Goal: Task Accomplishment & Management: Use online tool/utility

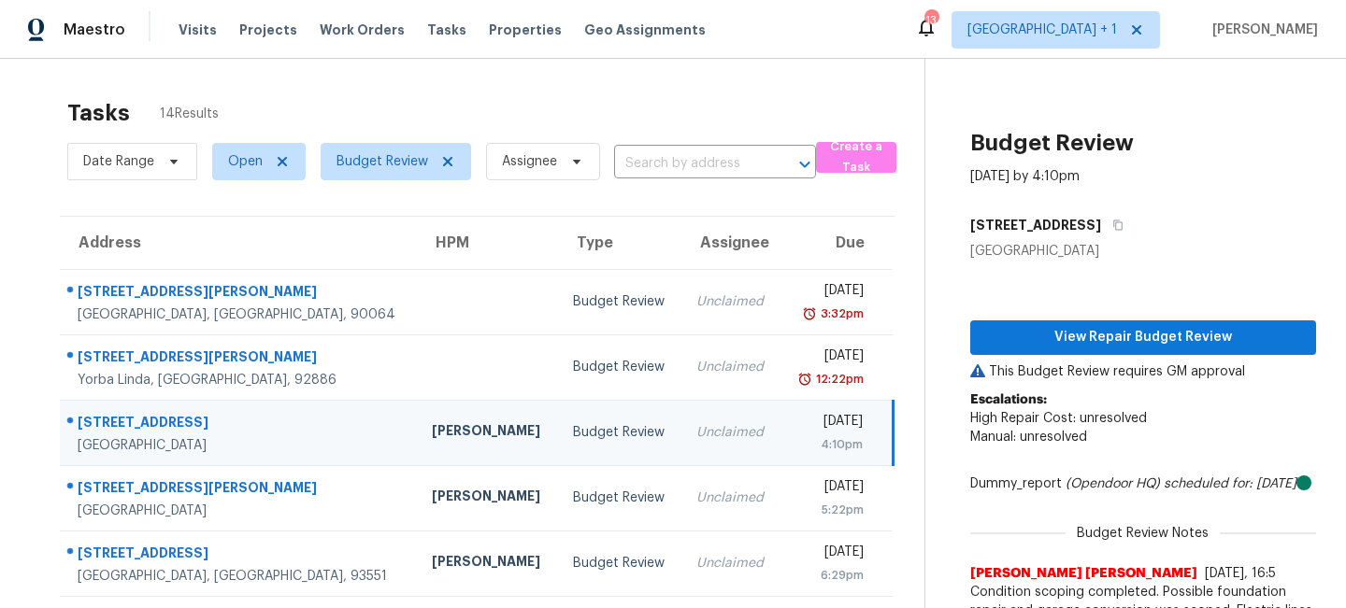
scroll to position [91, 0]
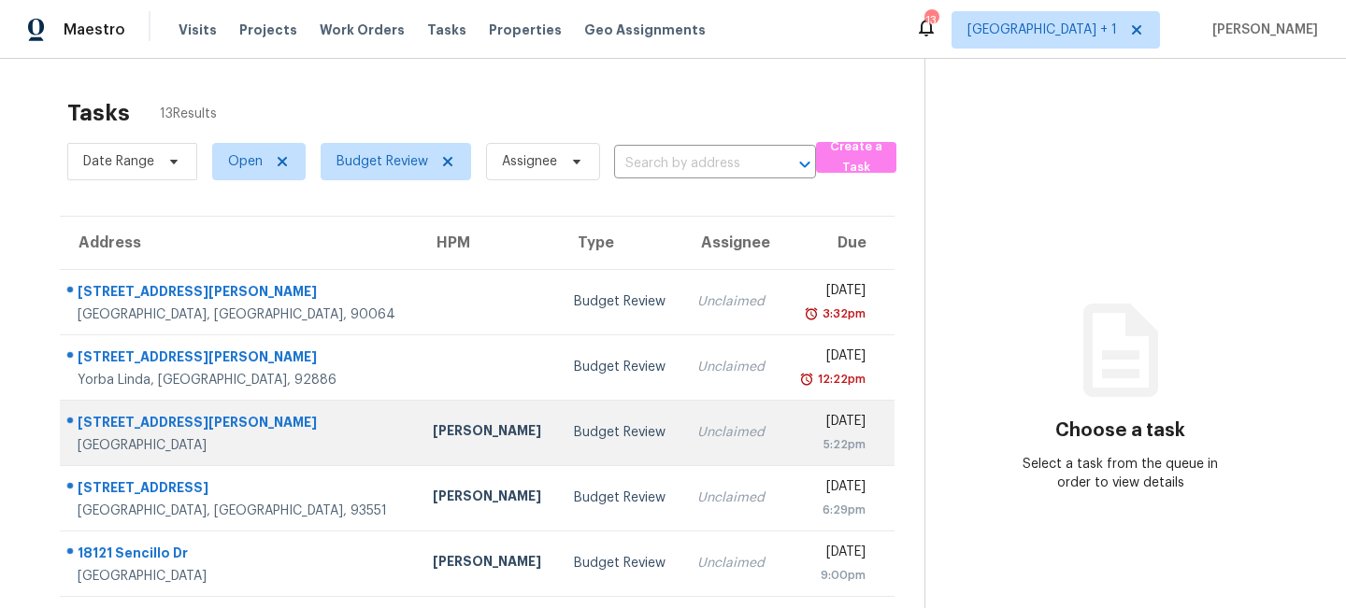
drag, startPoint x: 456, startPoint y: 430, endPoint x: 410, endPoint y: 450, distance: 50.2
click at [418, 450] on td "Luis Pedro Ocampo Alvizuris" at bounding box center [488, 432] width 141 height 65
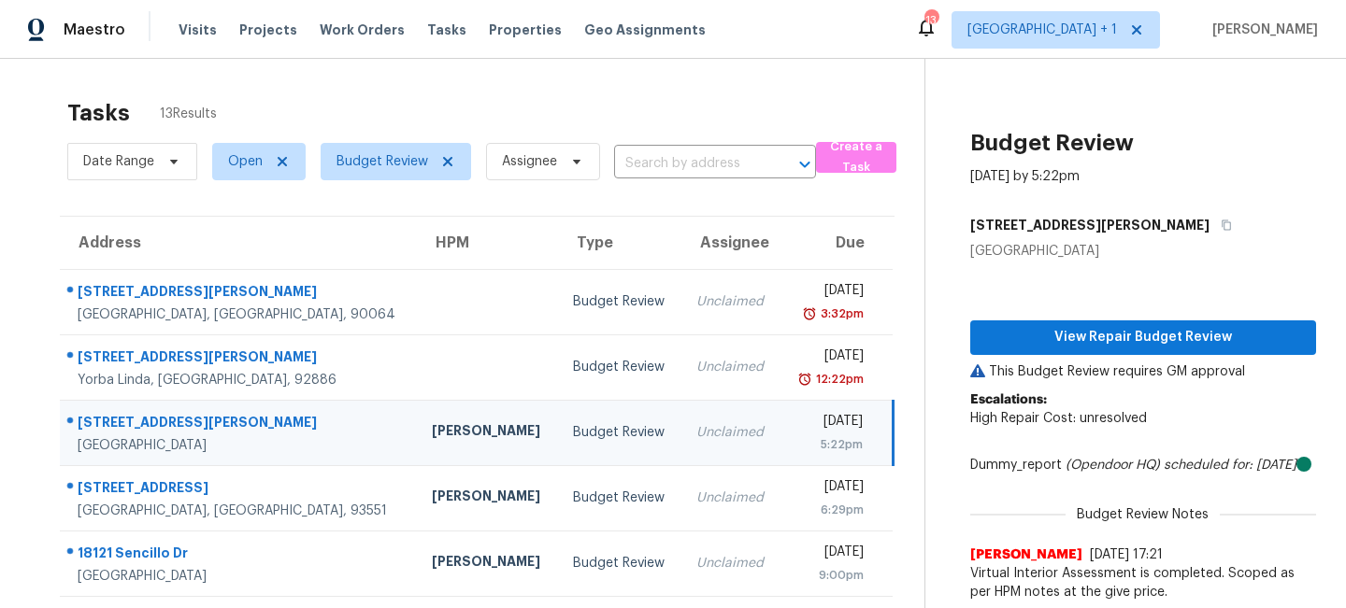
click at [27, 129] on div "Tasks 13 Results Date Range Open Budget Review Assignee ​ Create a Task Address…" at bounding box center [673, 611] width 1346 height 1105
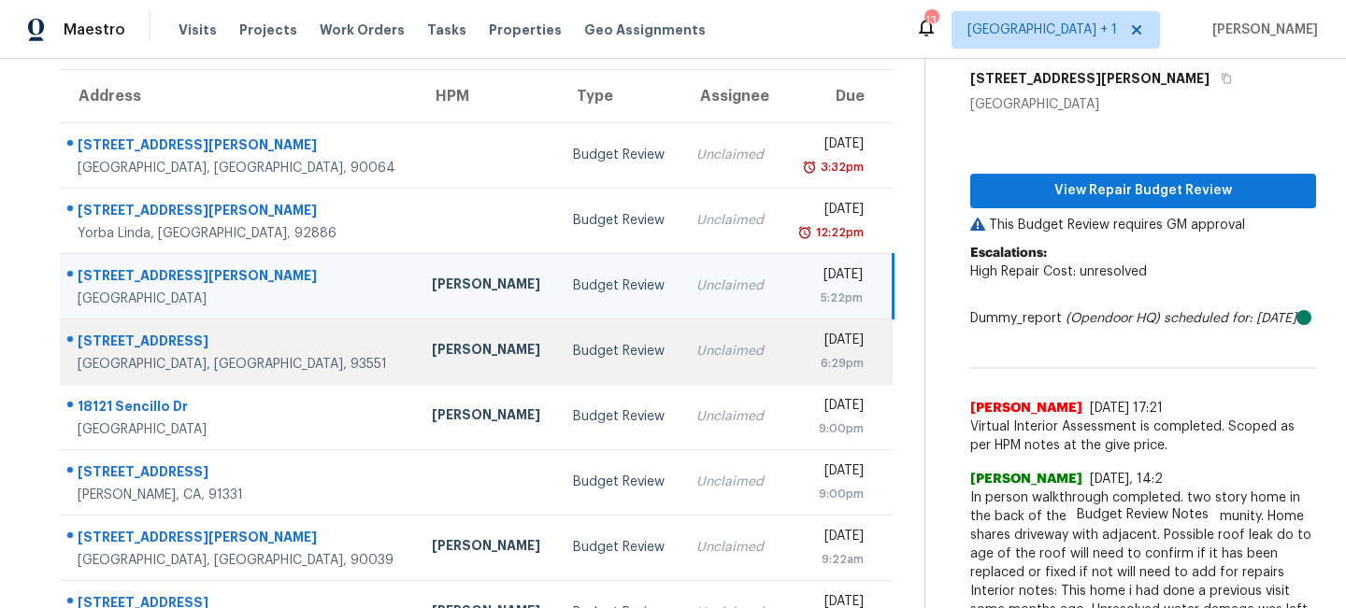
scroll to position [145, 0]
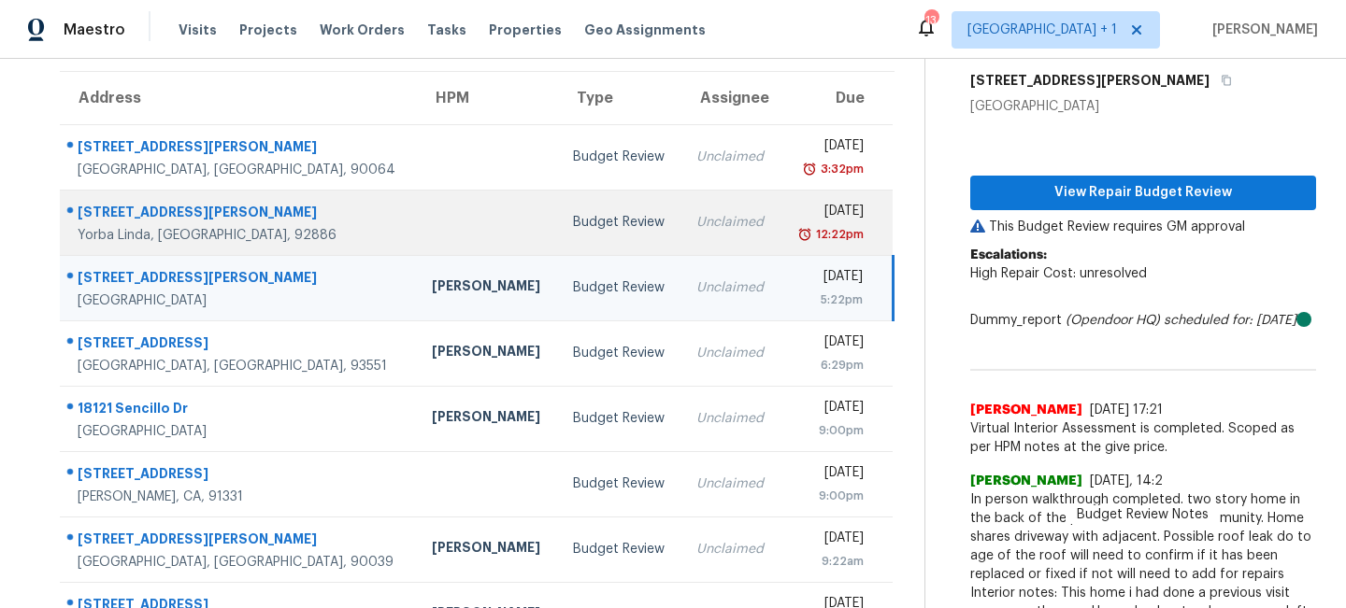
click at [592, 235] on td "Budget Review" at bounding box center [619, 222] width 123 height 65
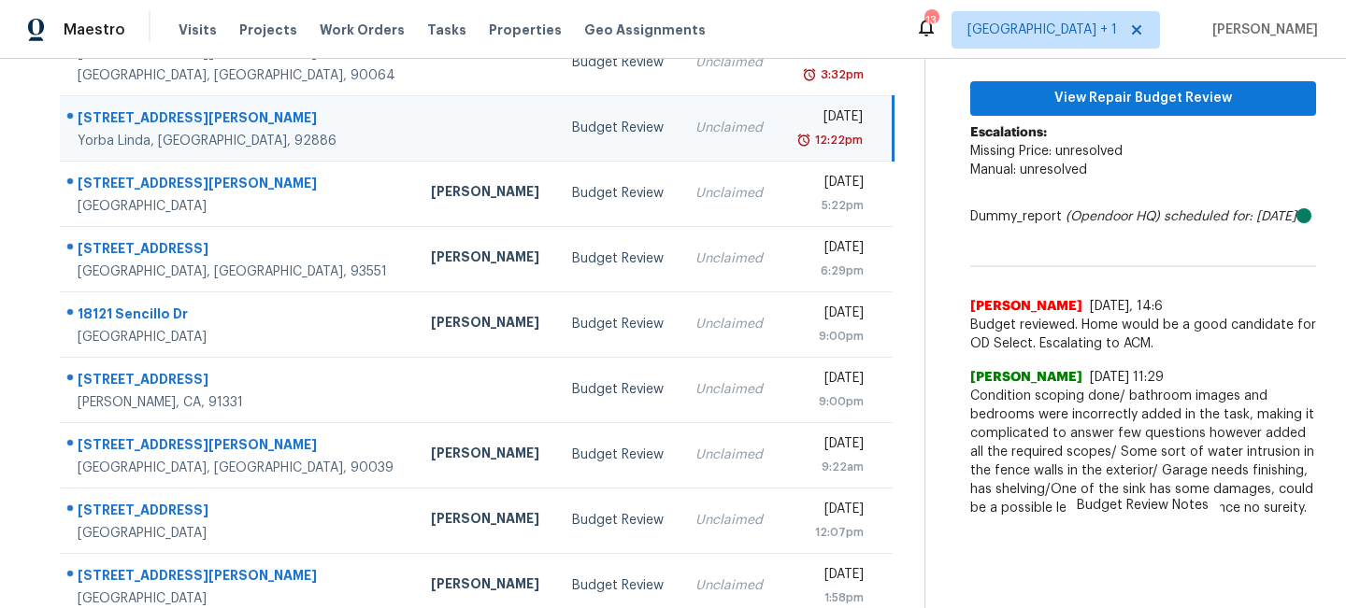
scroll to position [218, 0]
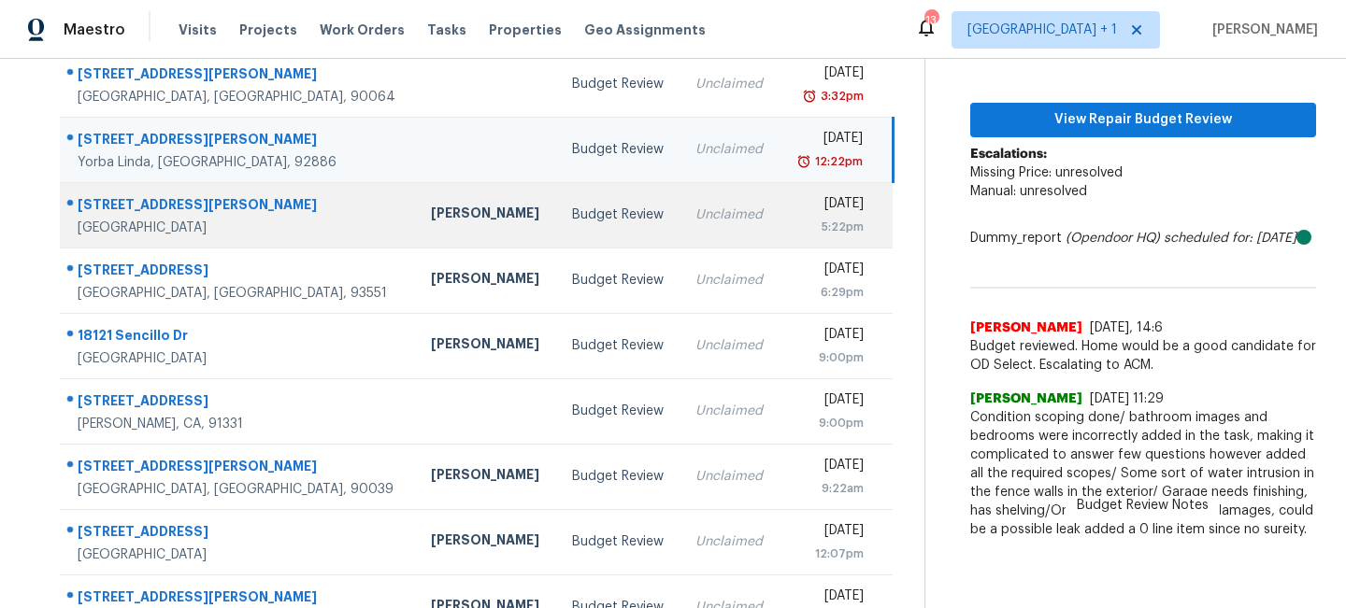
click at [572, 212] on div "Budget Review" at bounding box center [618, 215] width 93 height 19
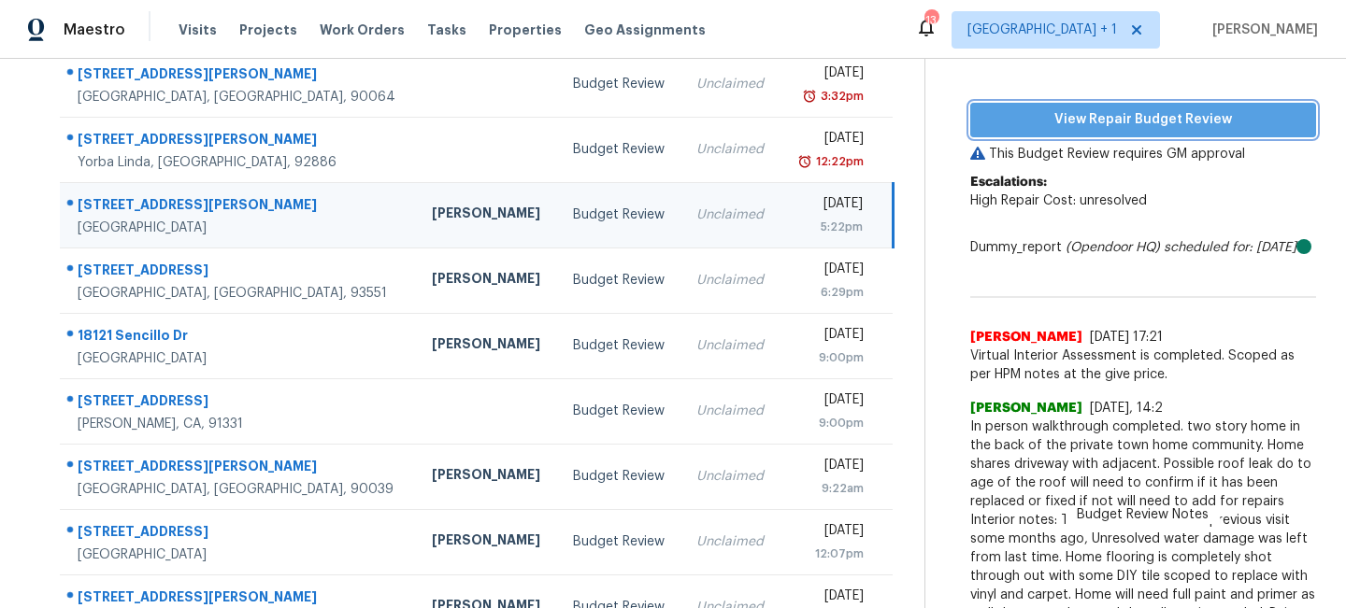
click at [1166, 118] on span "View Repair Budget Review" at bounding box center [1143, 119] width 316 height 23
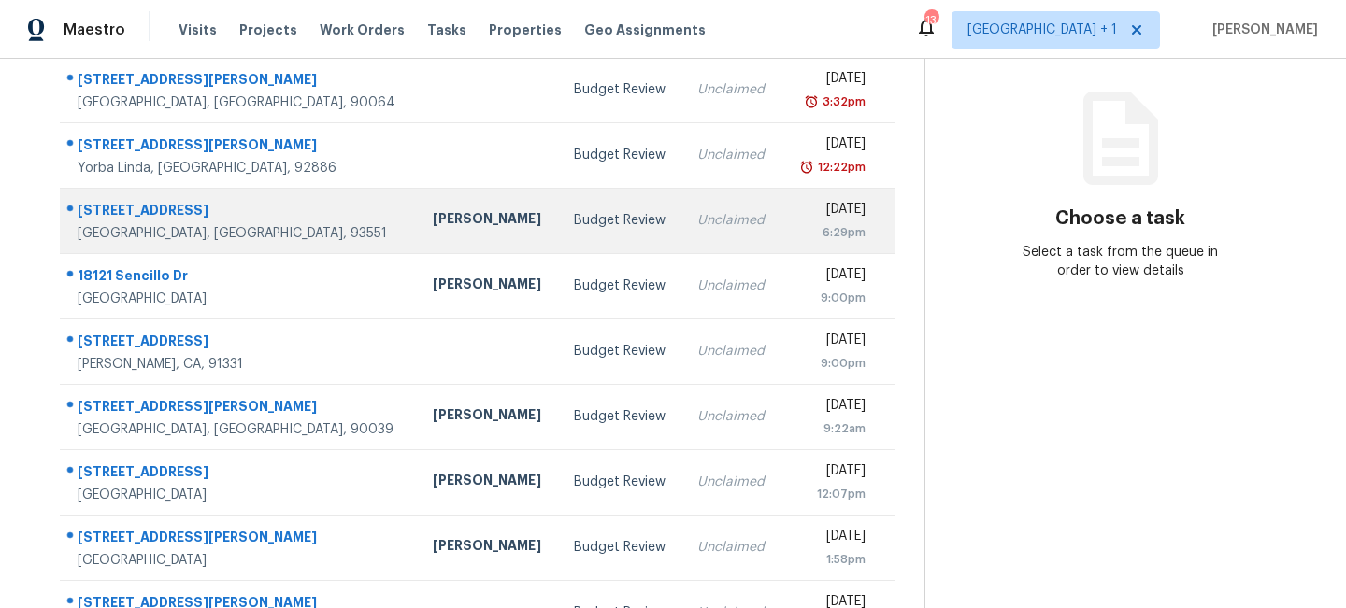
scroll to position [118, 0]
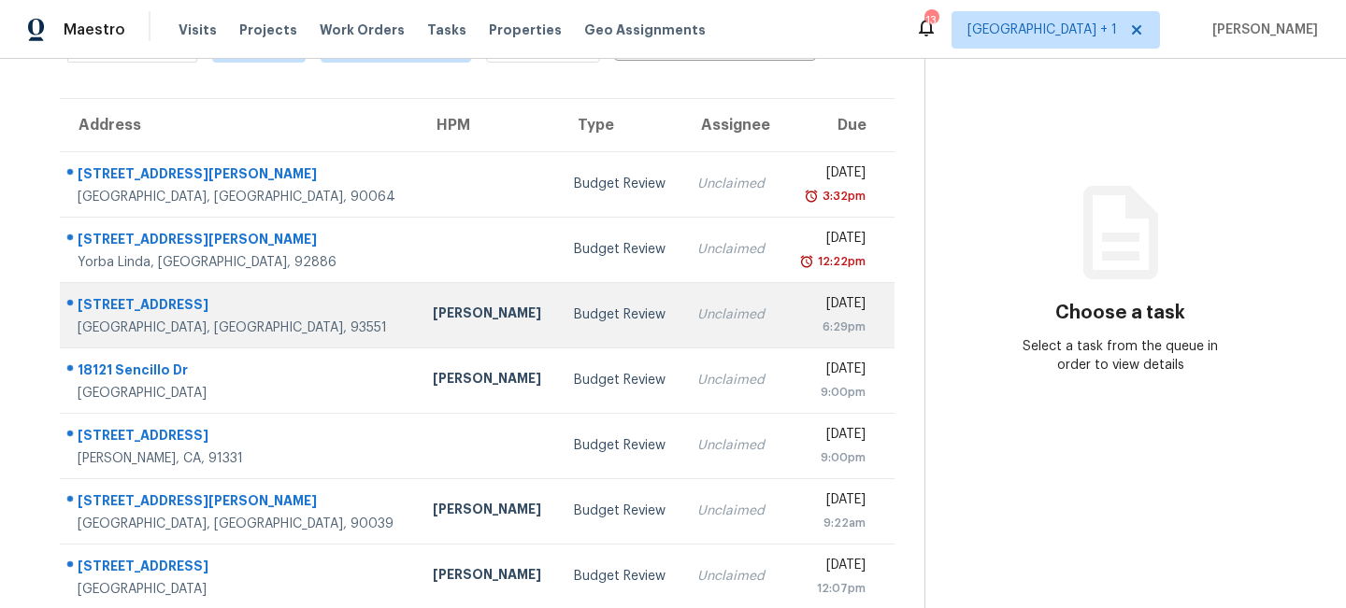
click at [418, 330] on td "[PERSON_NAME]" at bounding box center [488, 314] width 141 height 65
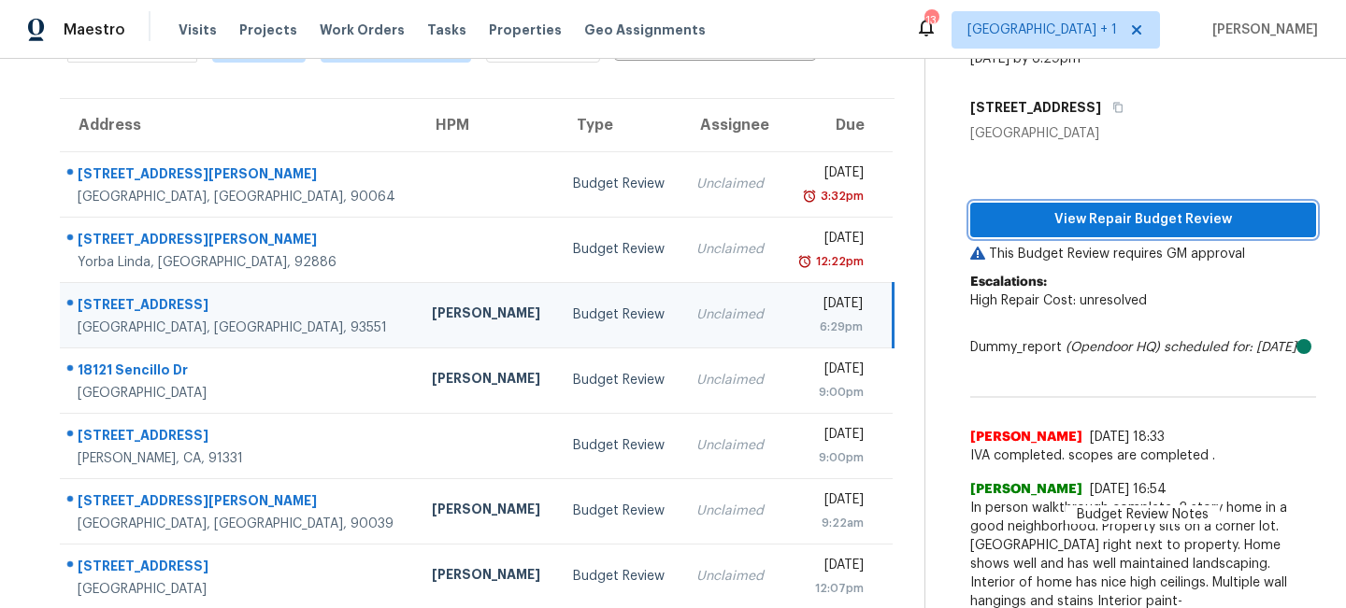
click at [1101, 227] on span "View Repair Budget Review" at bounding box center [1143, 219] width 316 height 23
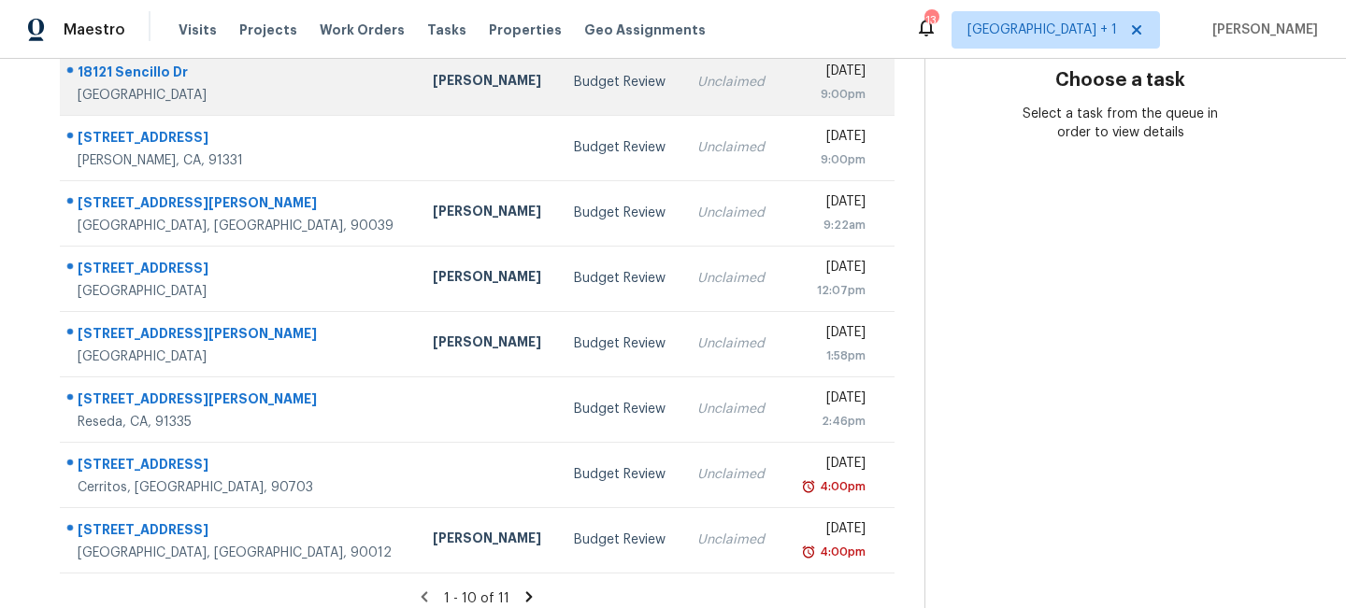
scroll to position [364, 0]
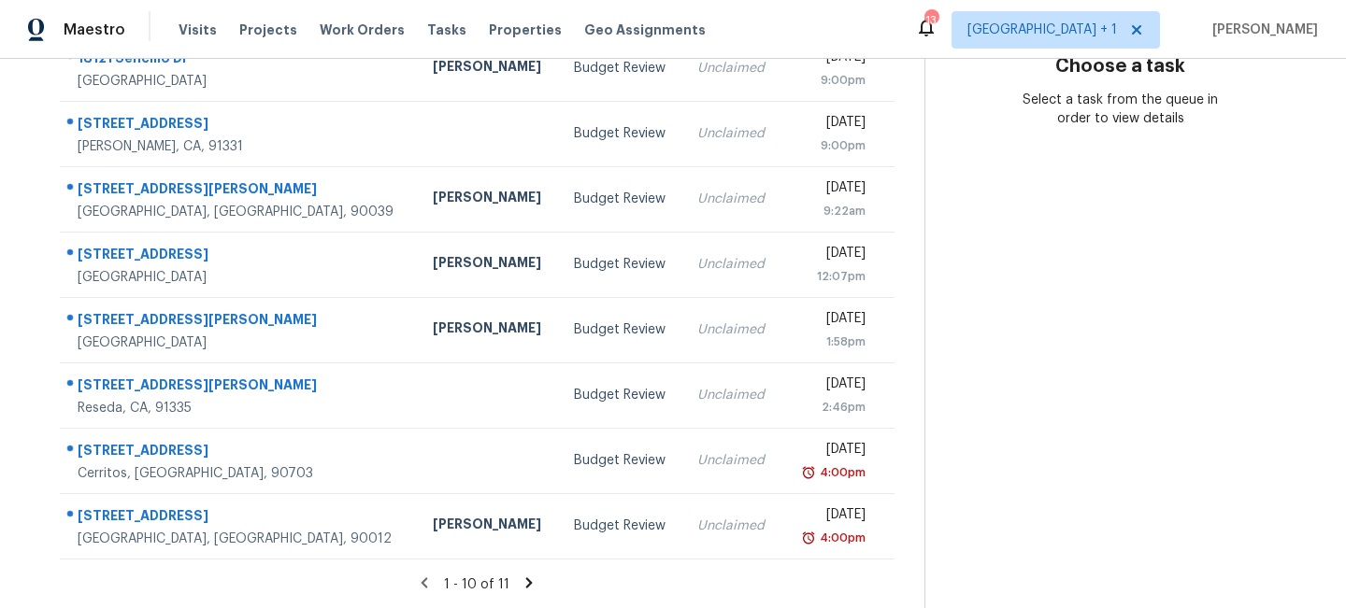
click at [526, 589] on icon at bounding box center [528, 583] width 17 height 17
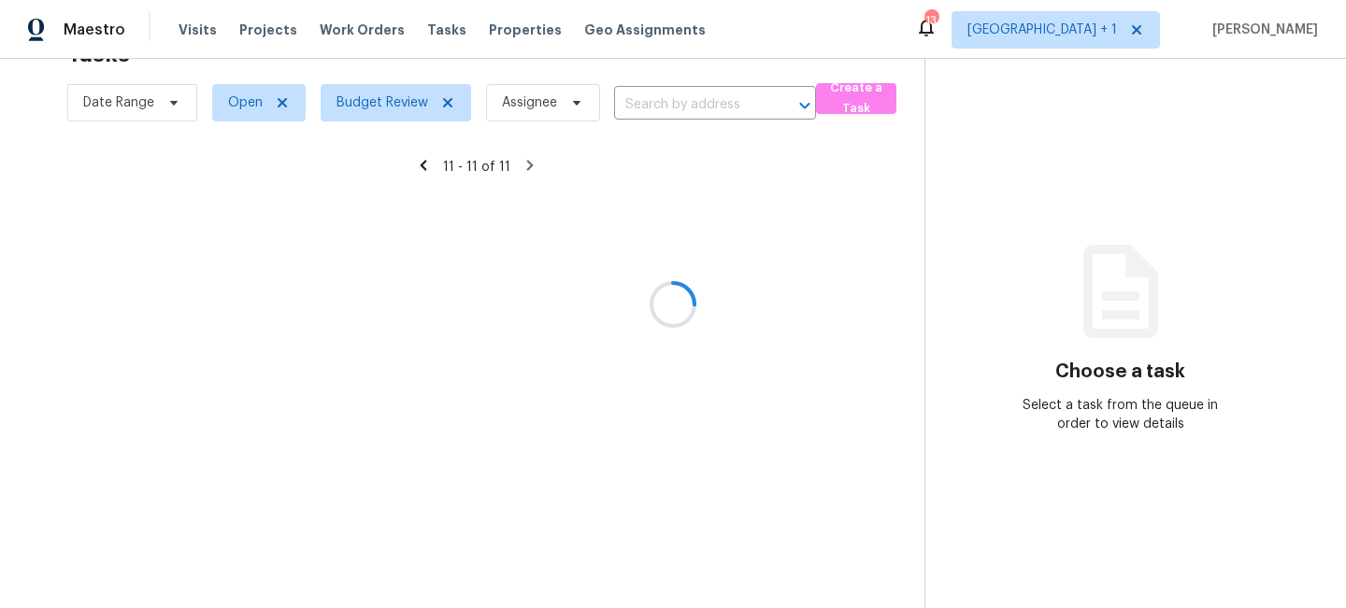
scroll to position [59, 0]
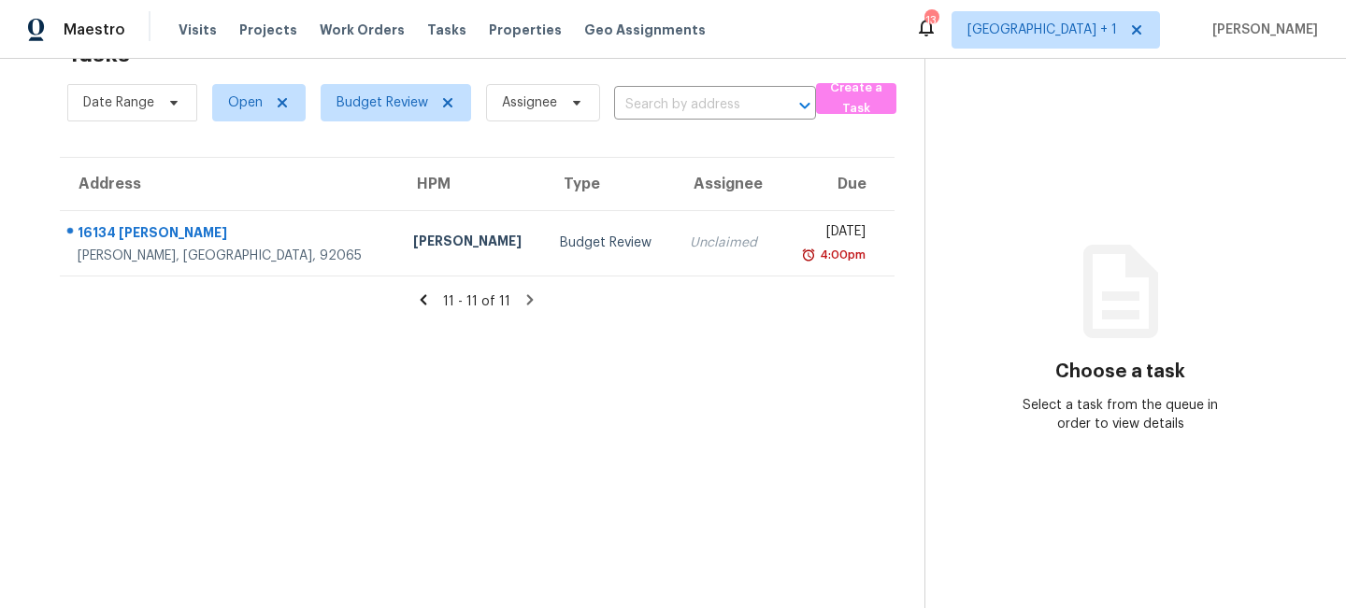
click at [427, 302] on icon at bounding box center [423, 299] width 7 height 10
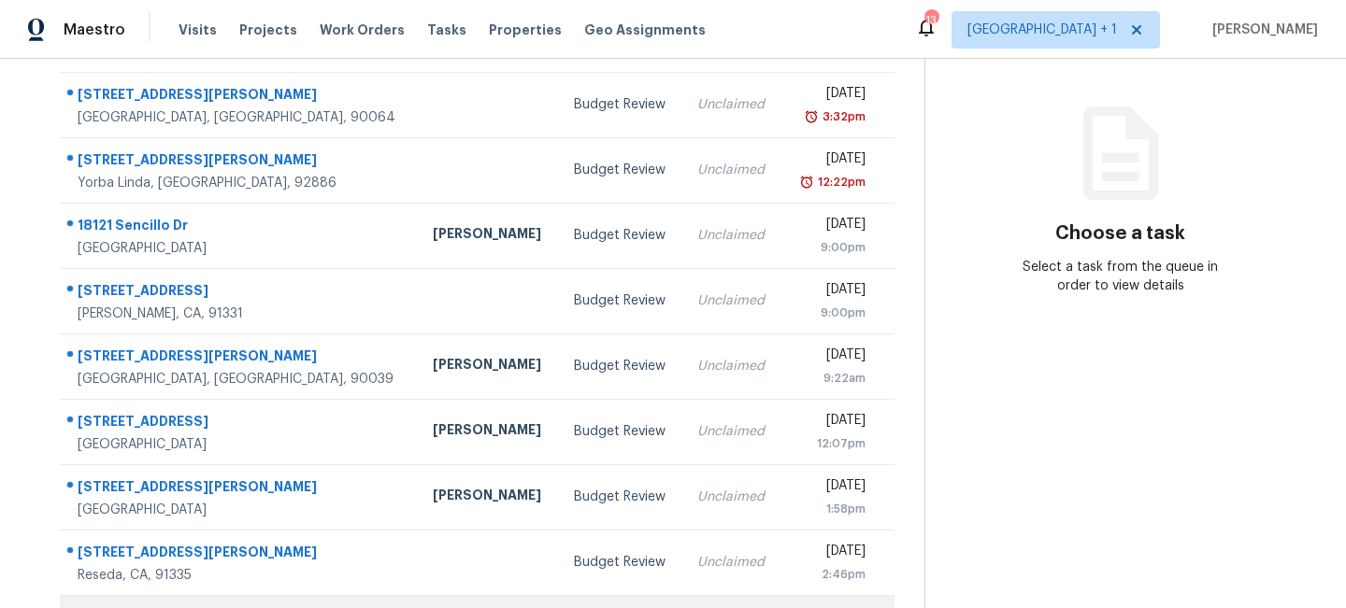
scroll to position [91, 0]
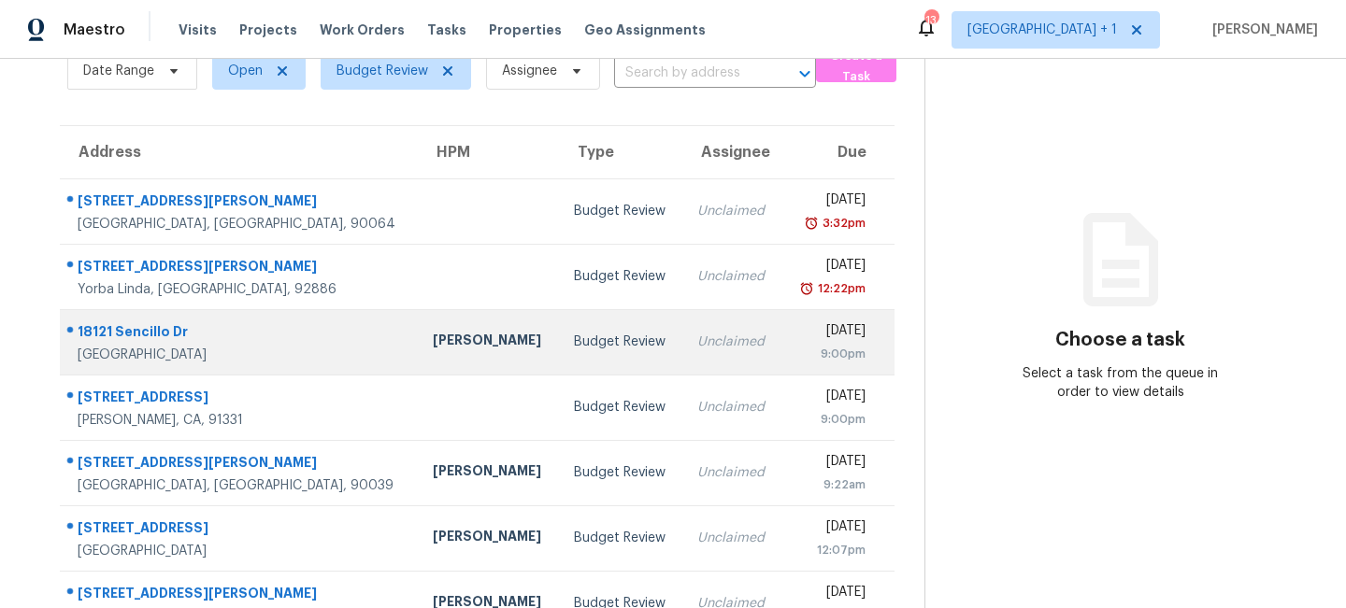
click at [572, 357] on td "Budget Review" at bounding box center [621, 341] width 124 height 65
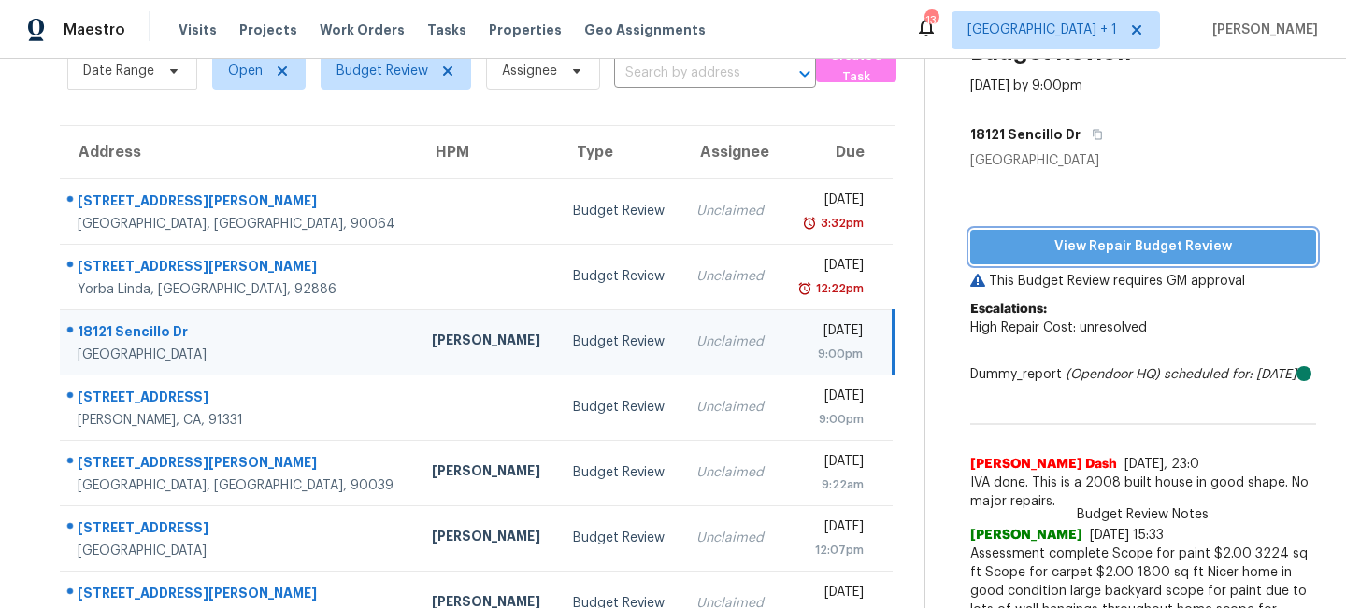
click at [1073, 249] on span "View Repair Budget Review" at bounding box center [1143, 246] width 316 height 23
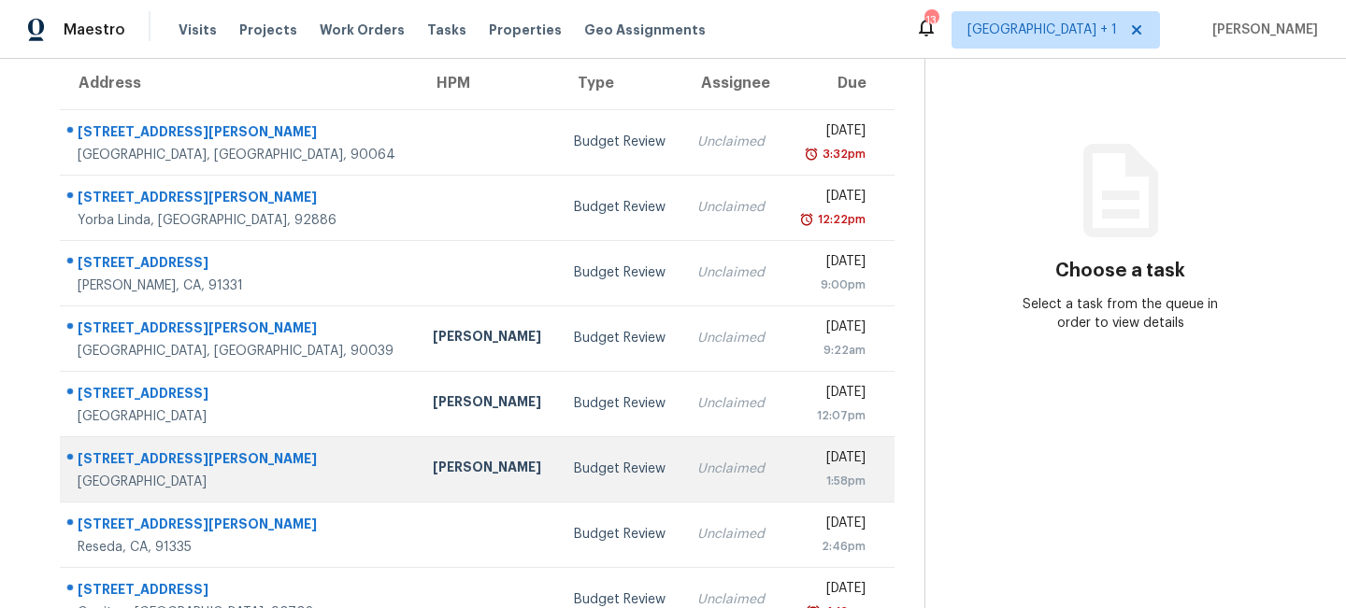
scroll to position [32, 0]
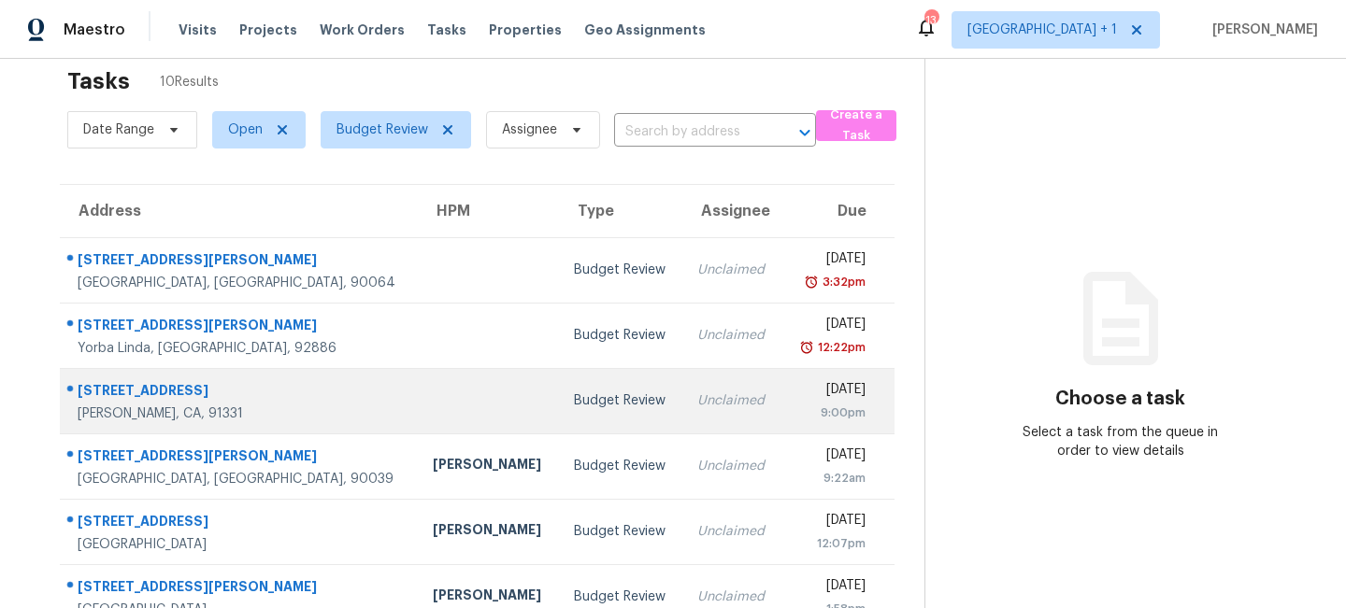
click at [682, 412] on td "Unclaimed" at bounding box center [731, 400] width 99 height 65
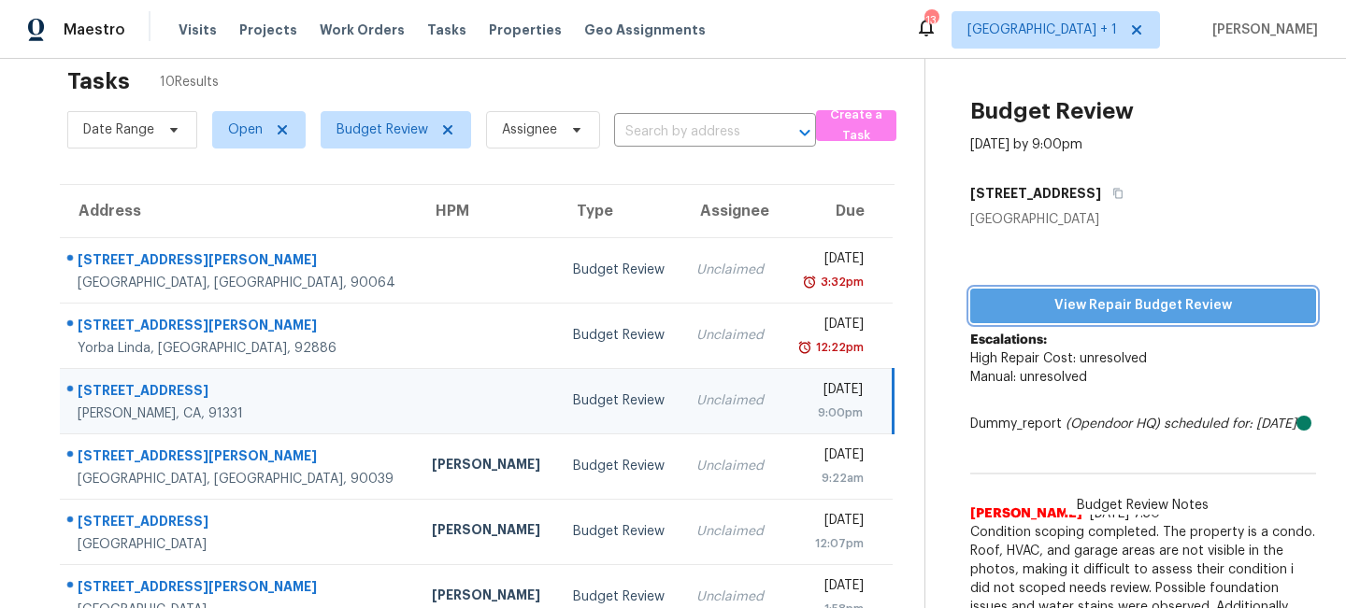
click at [1097, 299] on span "View Repair Budget Review" at bounding box center [1143, 305] width 316 height 23
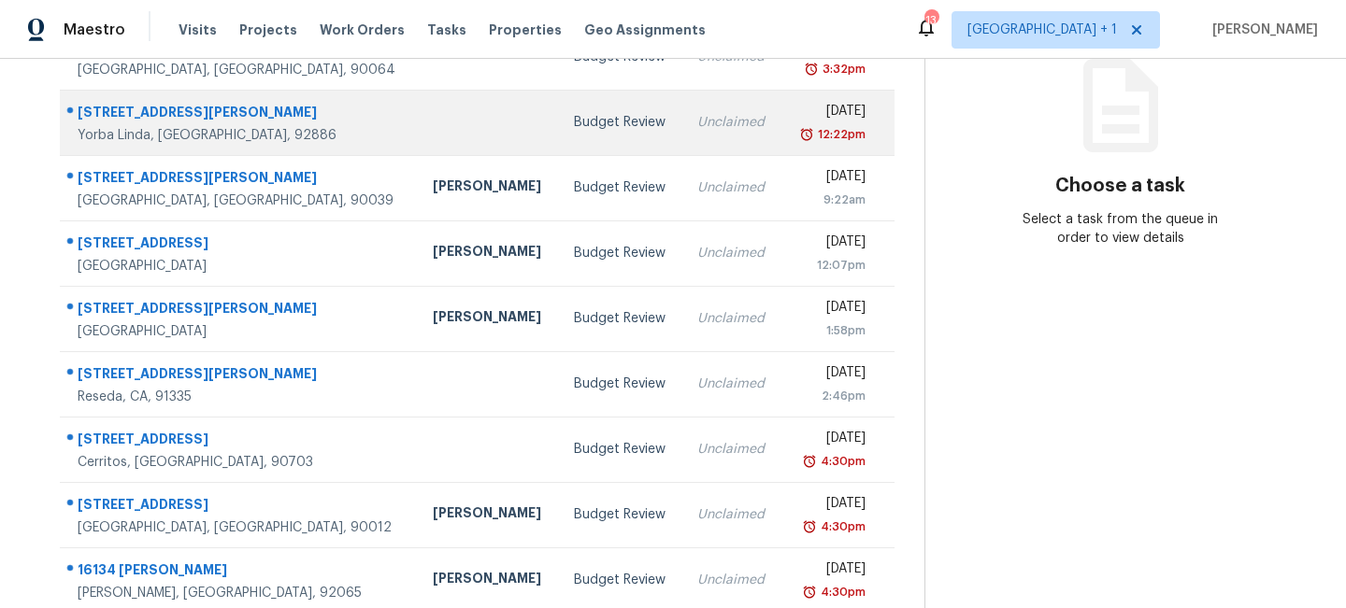
scroll to position [264, 0]
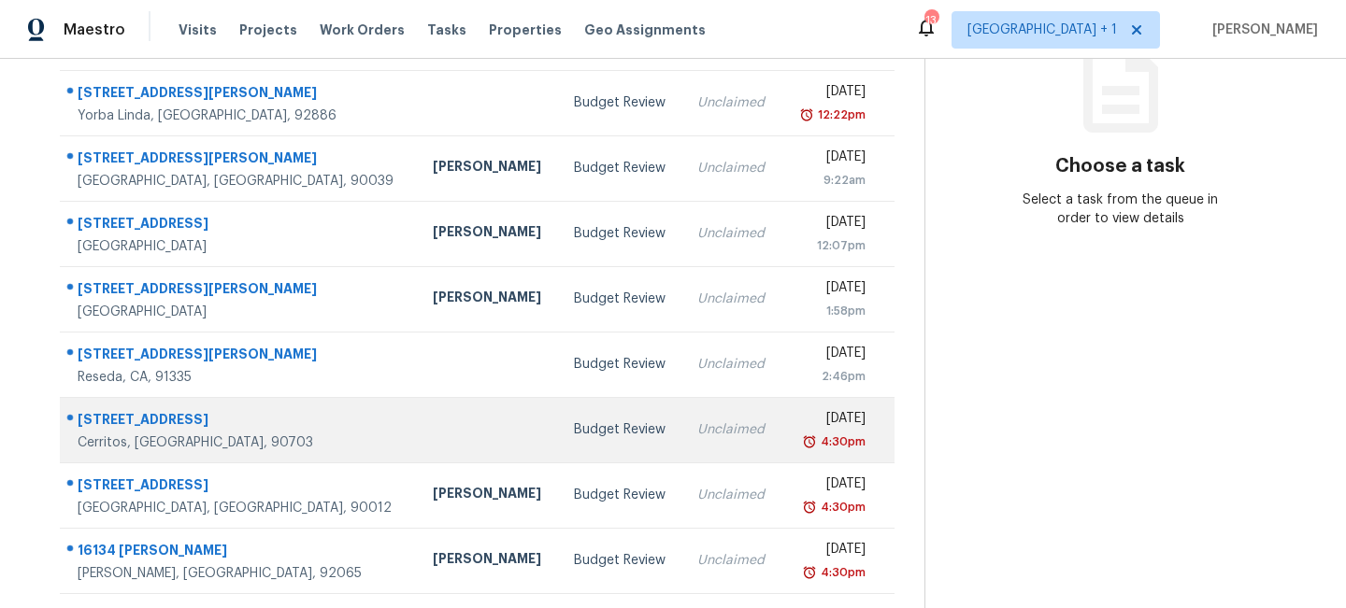
click at [574, 422] on div "Budget Review" at bounding box center [621, 429] width 94 height 19
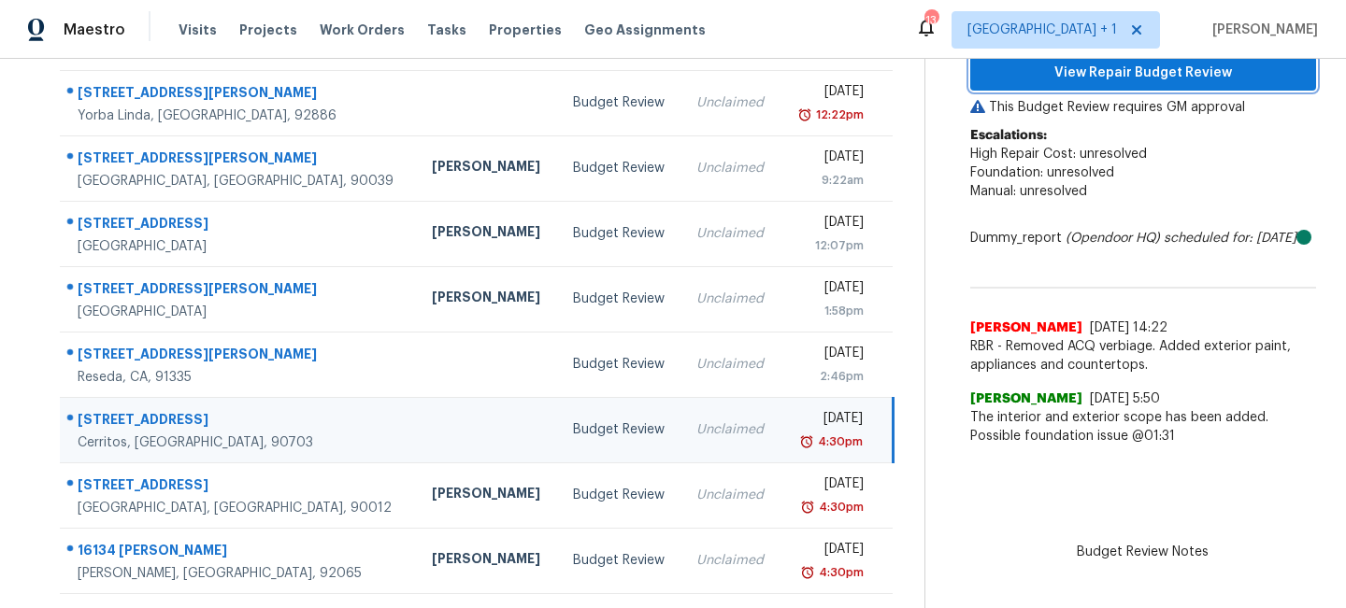
drag, startPoint x: 1085, startPoint y: 68, endPoint x: 1143, endPoint y: 120, distance: 77.4
click at [1143, 120] on div "View Repair Budget Review This Budget Review requires GM approval Escalations: …" at bounding box center [1143, 225] width 346 height 459
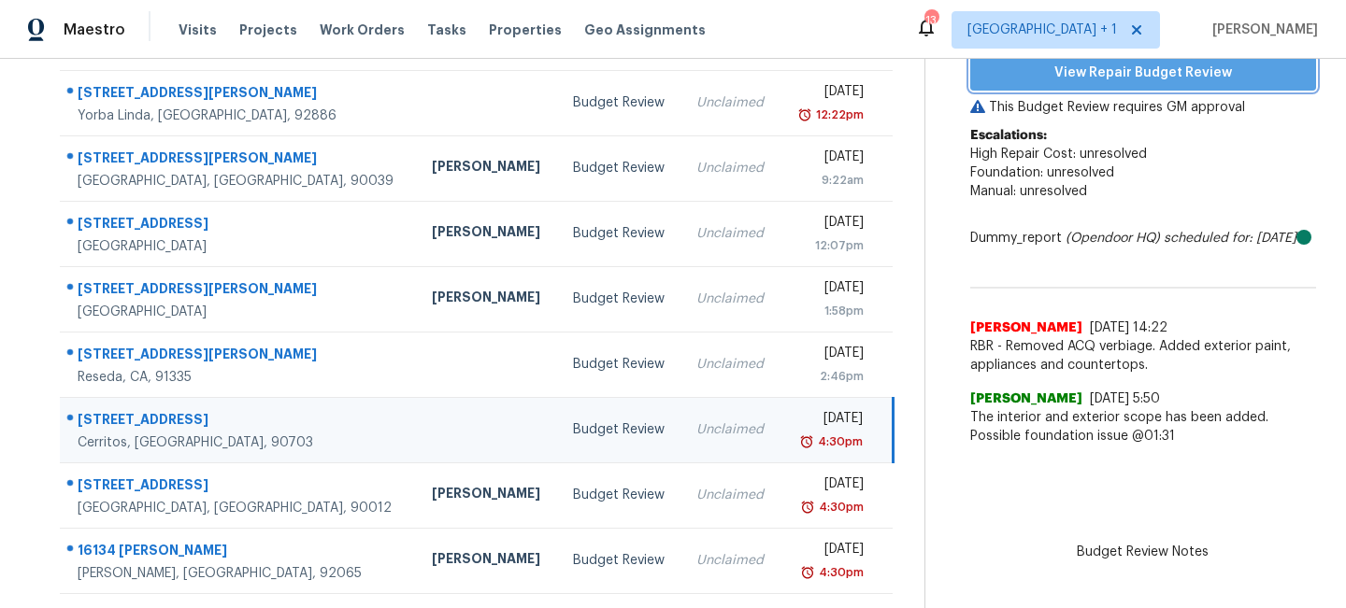
click at [1118, 76] on span "View Repair Budget Review" at bounding box center [1143, 73] width 316 height 23
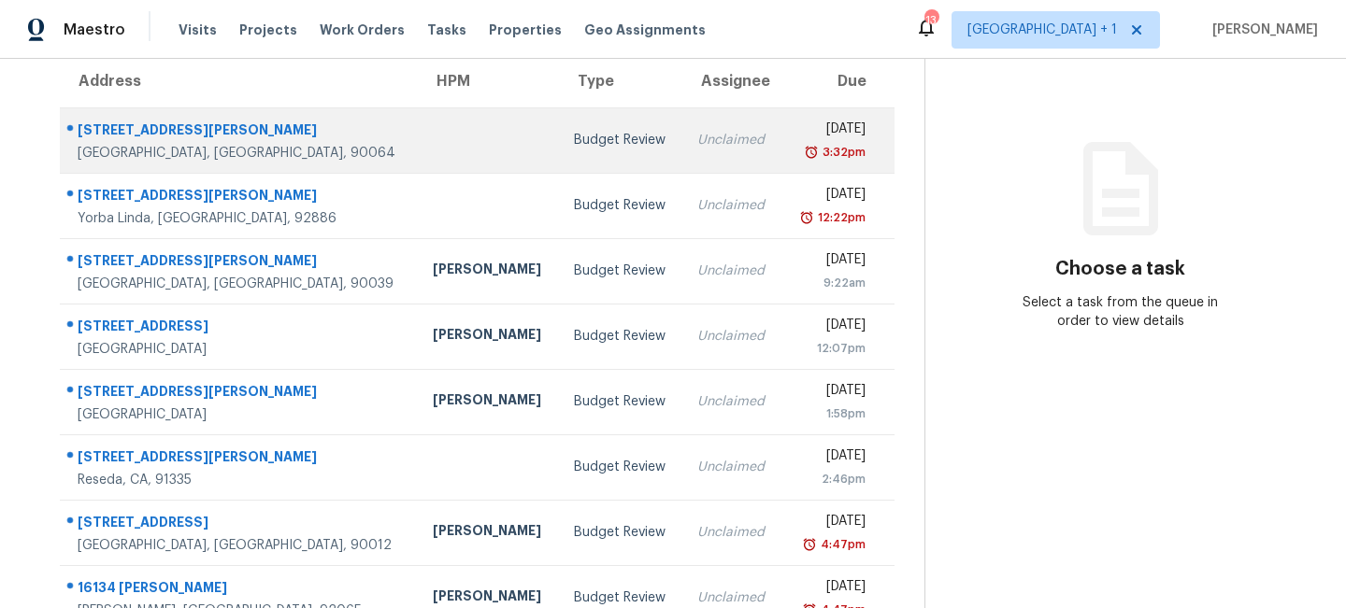
scroll to position [199, 0]
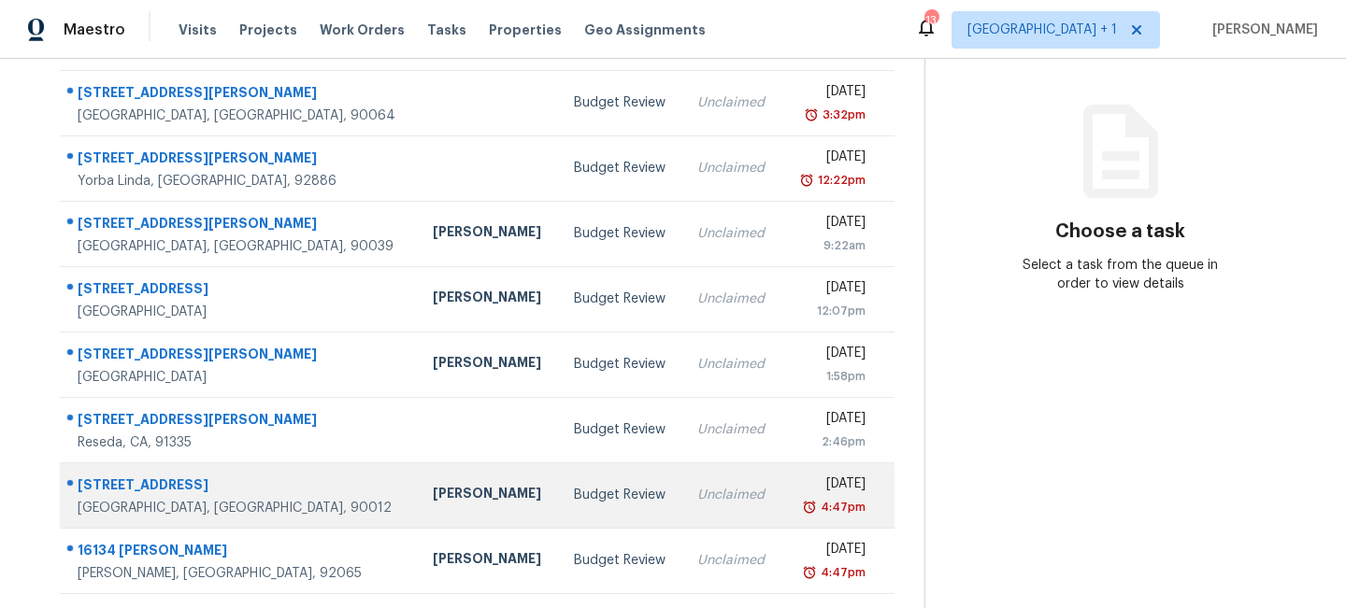
click at [574, 493] on div "Budget Review" at bounding box center [621, 495] width 94 height 19
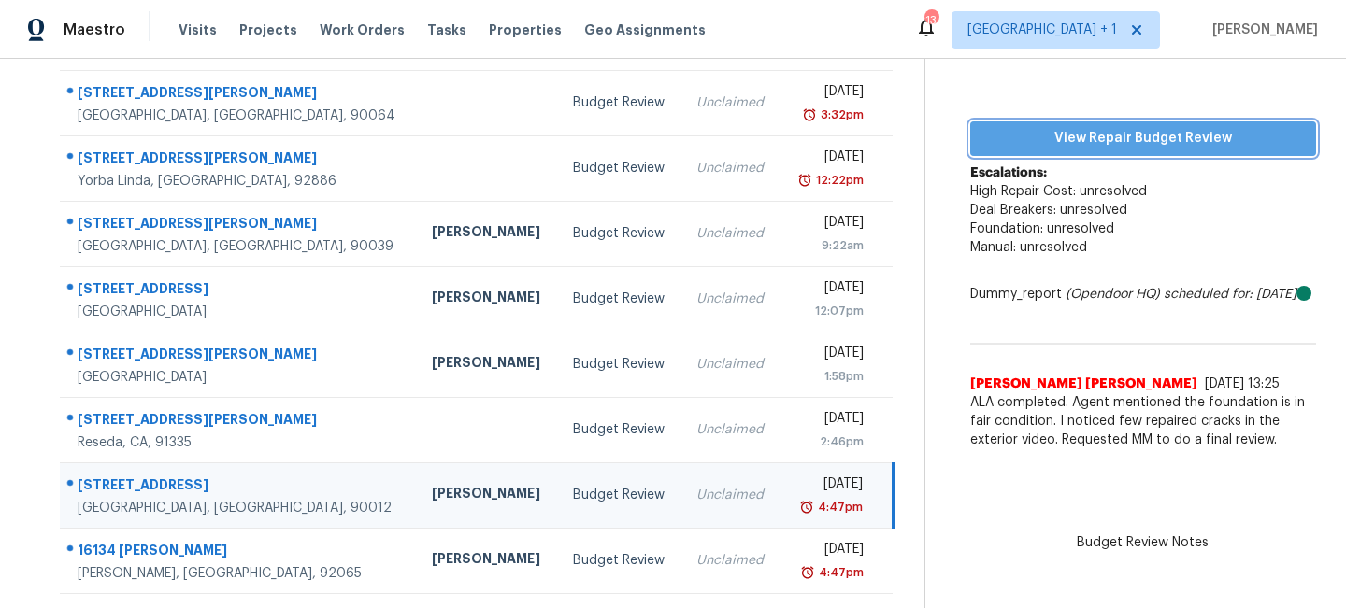
click at [1085, 146] on span "View Repair Budget Review" at bounding box center [1143, 138] width 316 height 23
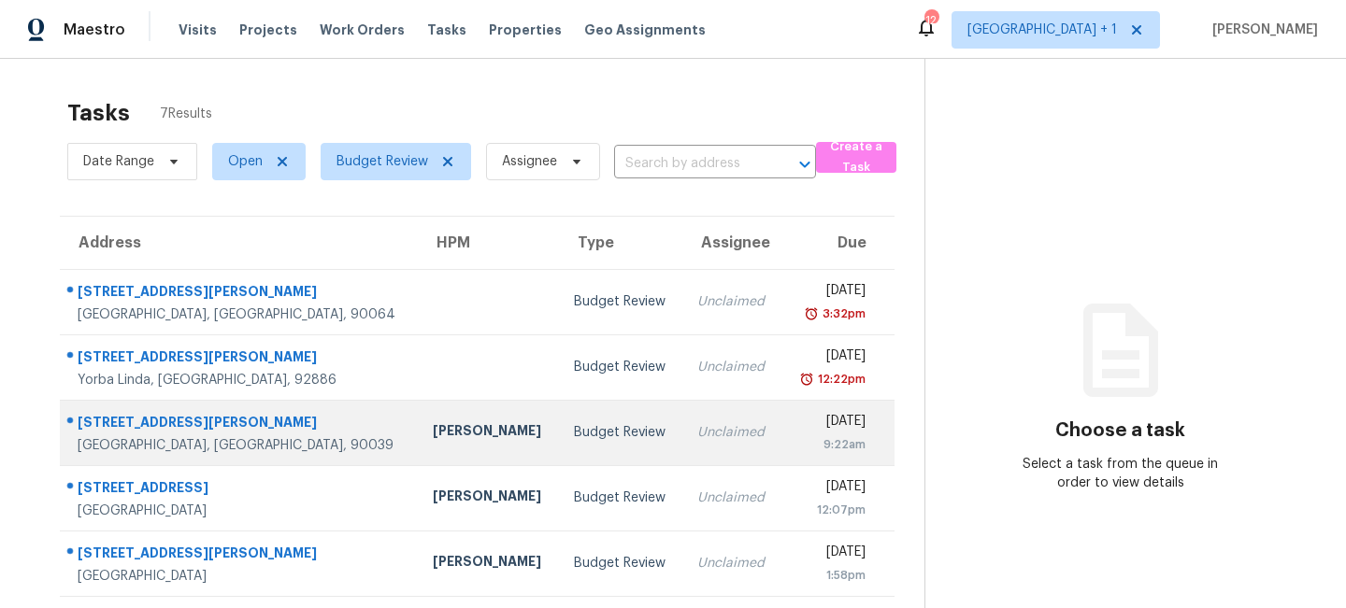
scroll to position [134, 0]
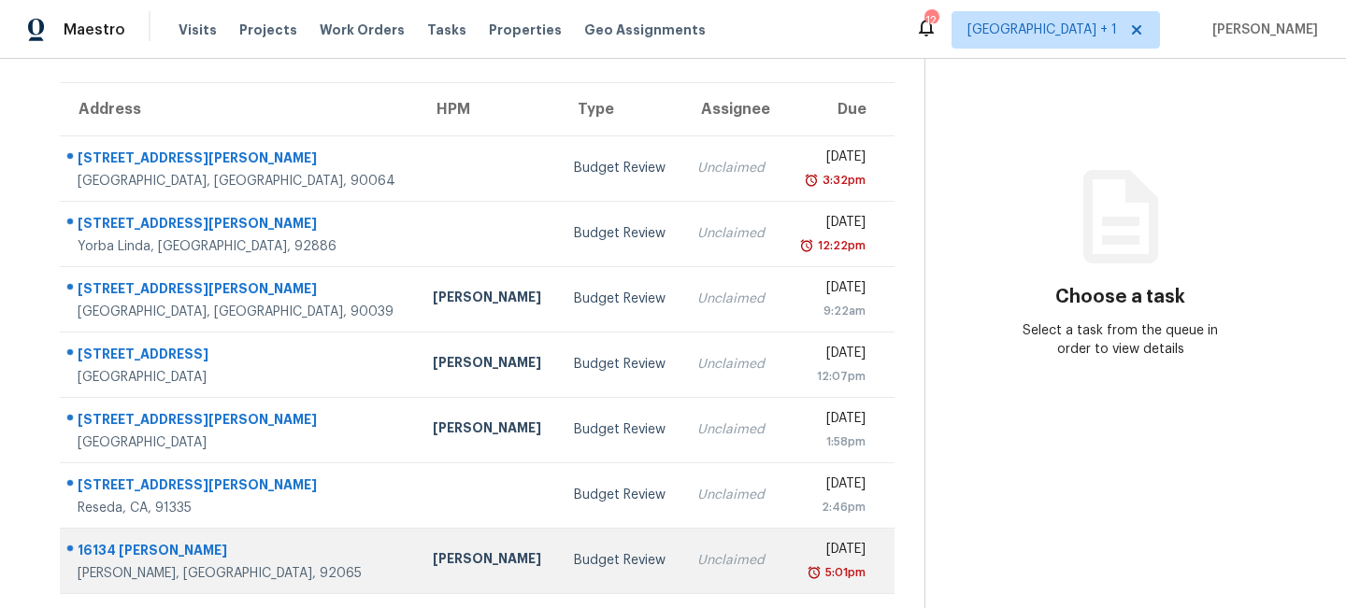
click at [574, 565] on div "Budget Review" at bounding box center [621, 560] width 94 height 19
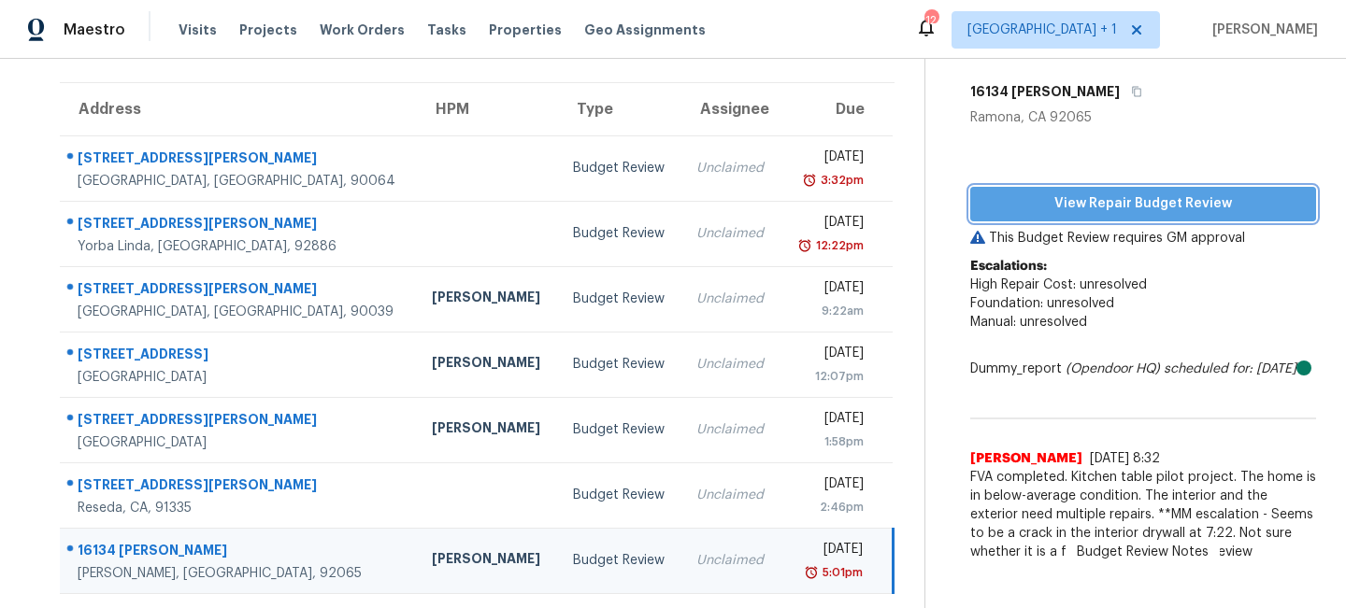
click at [1089, 197] on span "View Repair Budget Review" at bounding box center [1143, 203] width 316 height 23
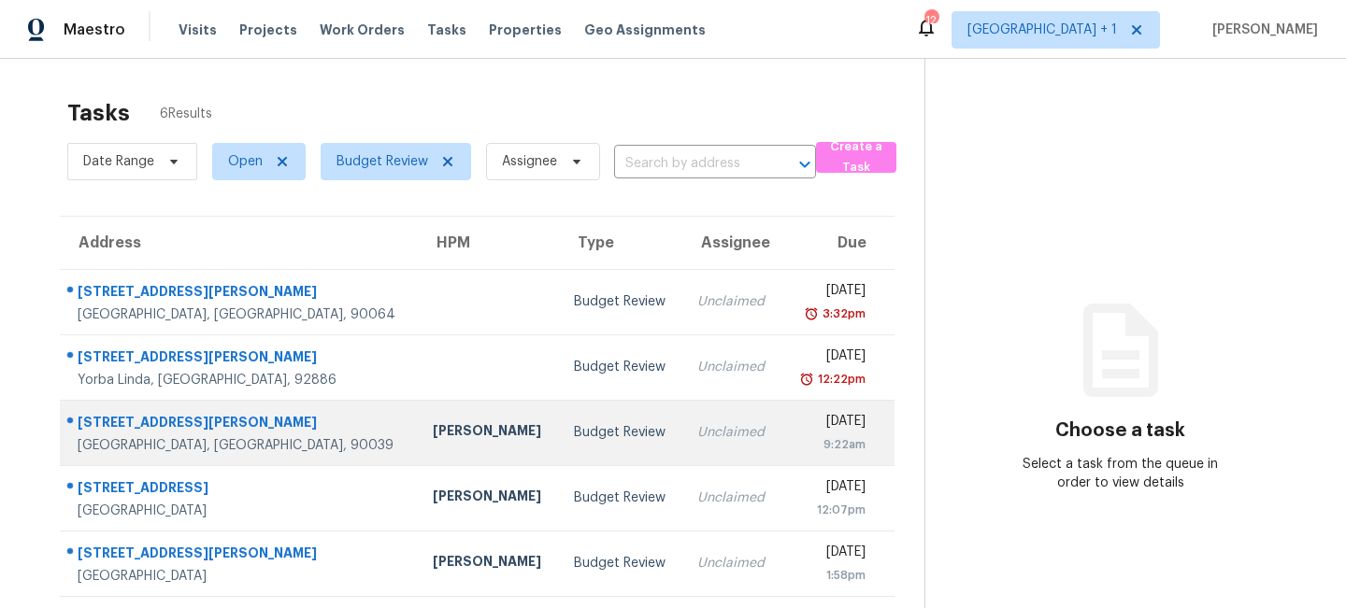
scroll to position [68, 0]
